Goal: Check status

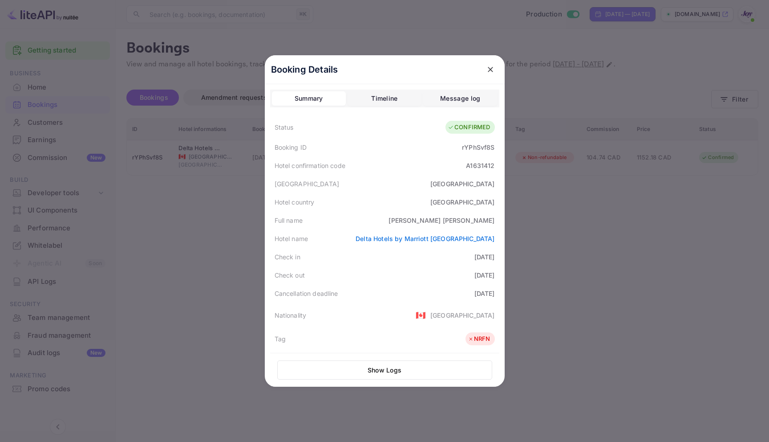
click at [487, 61] on button "close" at bounding box center [491, 69] width 16 height 16
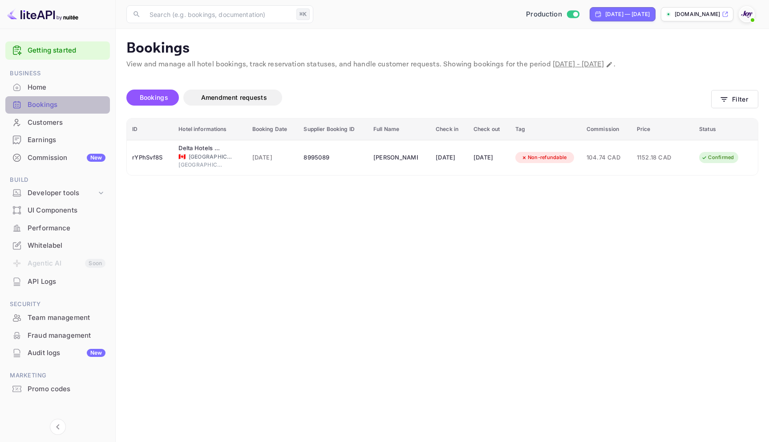
click at [33, 102] on div "Bookings" at bounding box center [67, 105] width 78 height 10
click at [718, 98] on button "Filter" at bounding box center [734, 99] width 47 height 18
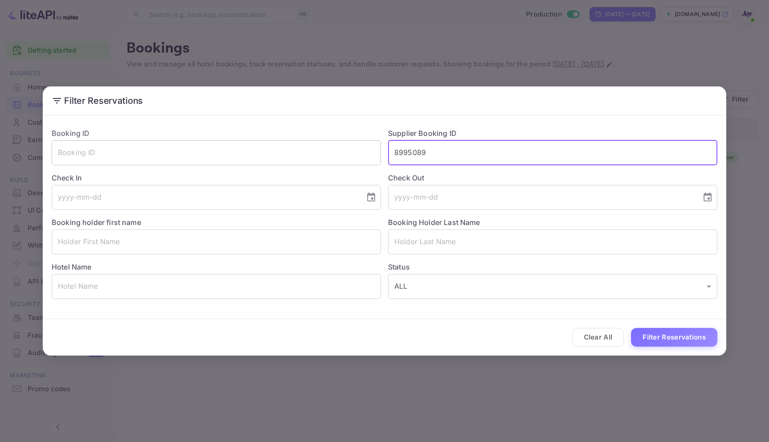
drag, startPoint x: 435, startPoint y: 156, endPoint x: 358, endPoint y: 148, distance: 77.0
click at [358, 148] on div "Booking ID ​ Supplier Booking ID 8995089 ​ Check In ​ Check Out ​ Booking holde…" at bounding box center [381, 210] width 673 height 178
paste input "9213295"
type input "9213295"
click at [713, 340] on button "Filter Reservations" at bounding box center [674, 337] width 86 height 19
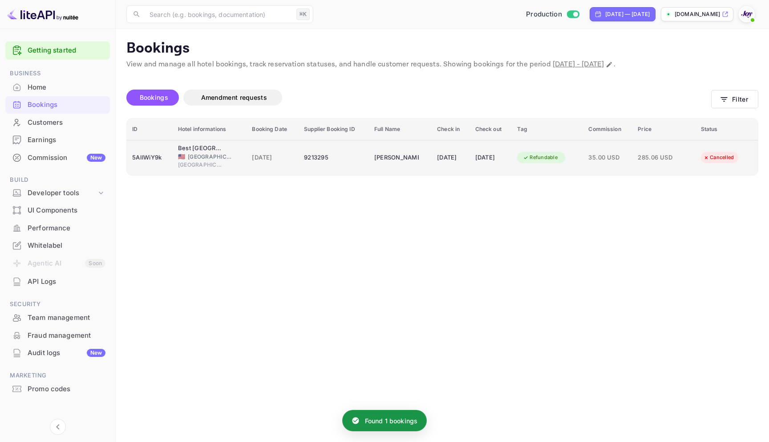
click at [349, 154] on div "9213295" at bounding box center [334, 157] width 60 height 14
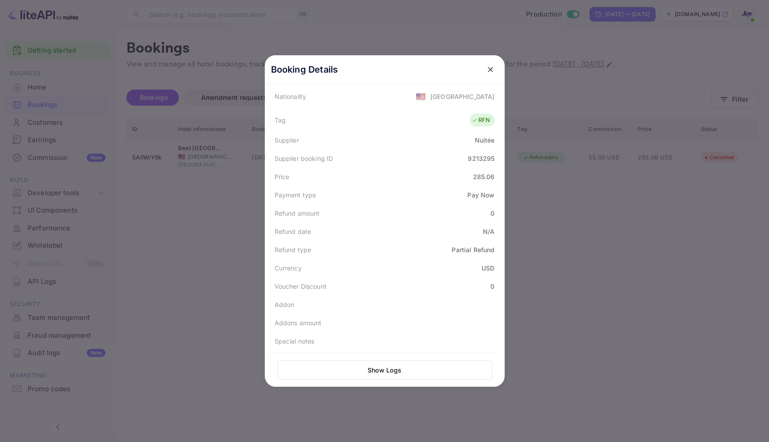
scroll to position [219, 0]
